Goal: Navigation & Orientation: Find specific page/section

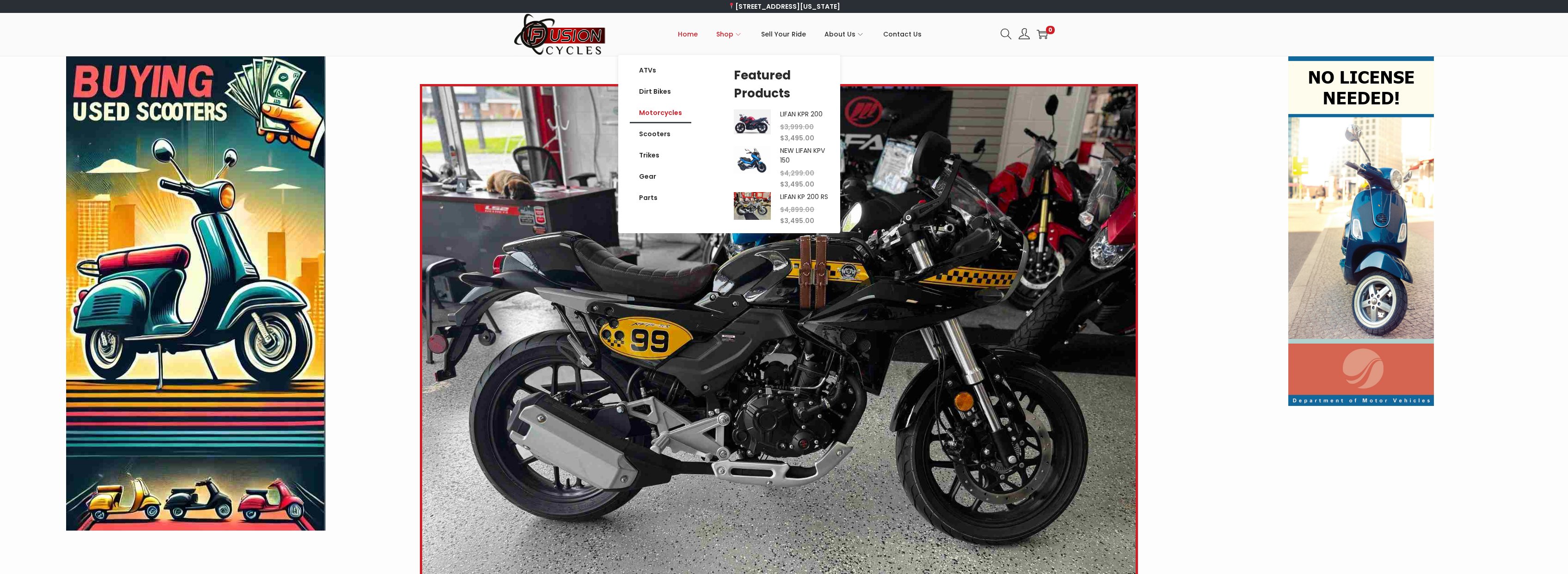
click at [660, 117] on link "Motorcycles" at bounding box center [660, 112] width 62 height 21
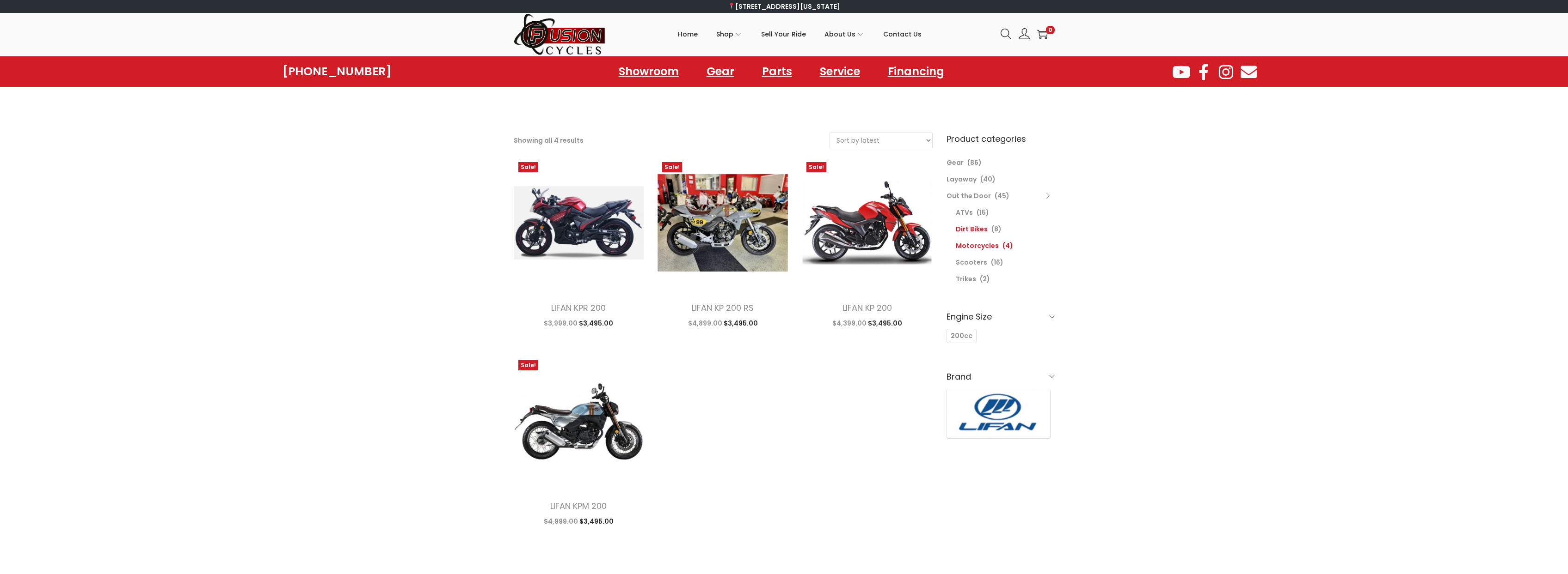
click at [976, 233] on link "Dirt Bikes" at bounding box center [972, 229] width 32 height 9
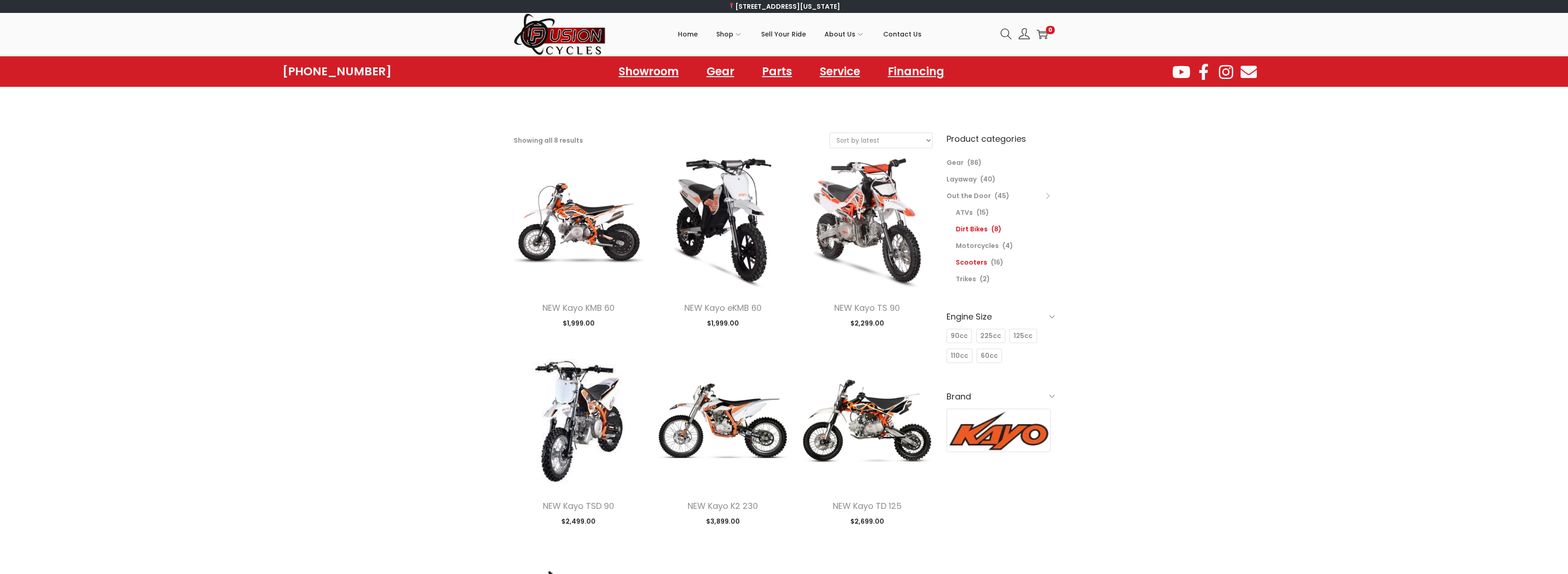
click at [968, 261] on link "Scooters" at bounding box center [971, 262] width 31 height 9
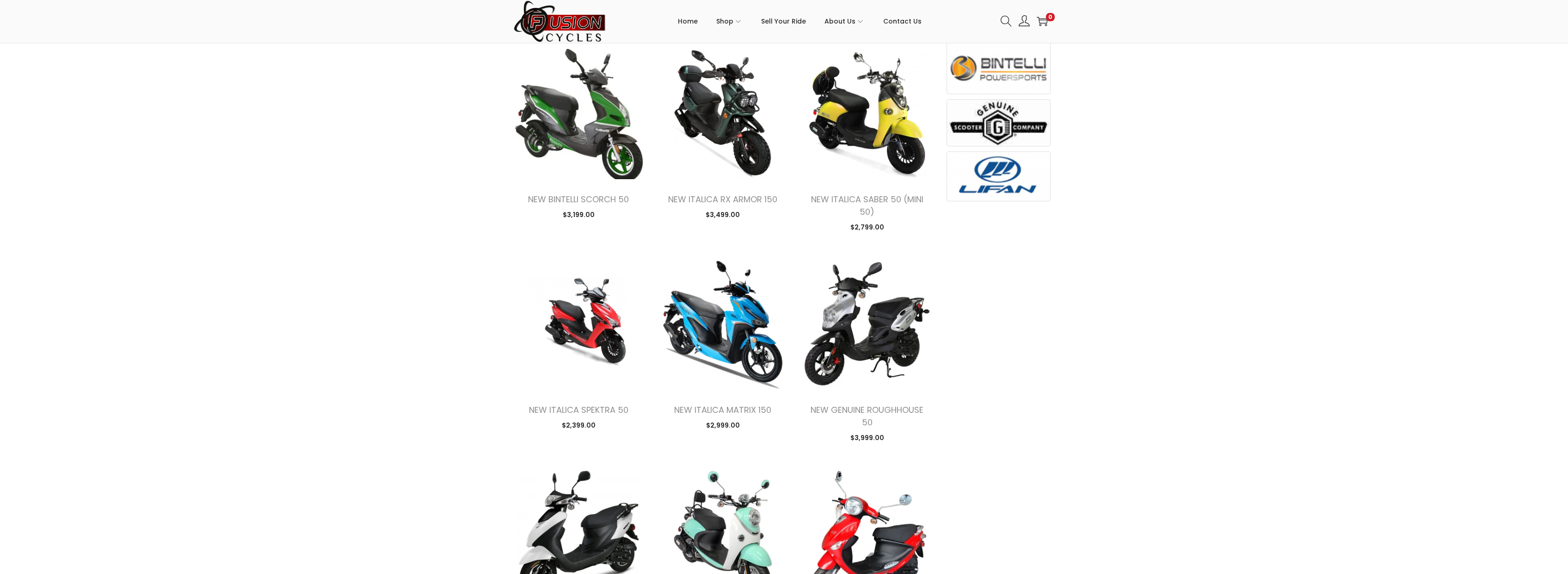
scroll to position [462, 0]
